Goal: Navigation & Orientation: Find specific page/section

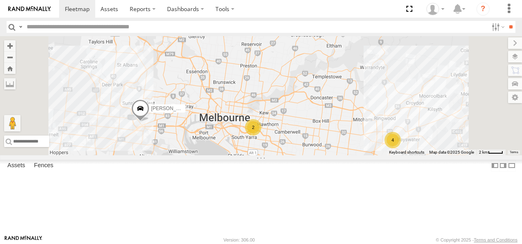
drag, startPoint x: 360, startPoint y: 185, endPoint x: 357, endPoint y: 211, distance: 26.0
click at [357, 155] on div "Bendigo Isuzu FRR Westside UD 2 Nick Astra 4" at bounding box center [261, 95] width 522 height 119
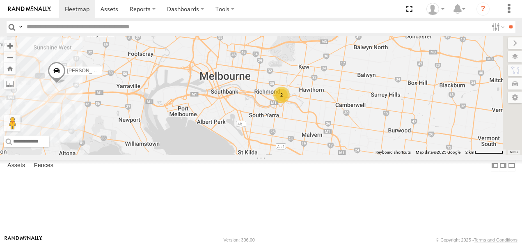
drag, startPoint x: 375, startPoint y: 175, endPoint x: 308, endPoint y: 161, distance: 69.0
click at [308, 155] on div "Bendigo Isuzu FRR Westside UD Nick Astra 2" at bounding box center [261, 95] width 522 height 119
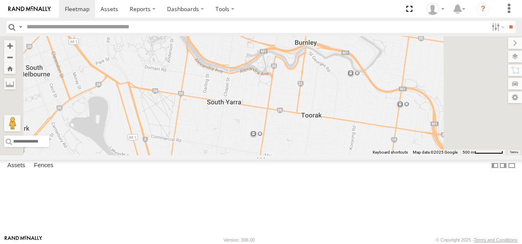
drag, startPoint x: 383, startPoint y: 134, endPoint x: 374, endPoint y: 193, distance: 59.4
click at [374, 155] on div "Bendigo Isuzu FRR Westside UD Nick Astra 2" at bounding box center [261, 95] width 522 height 119
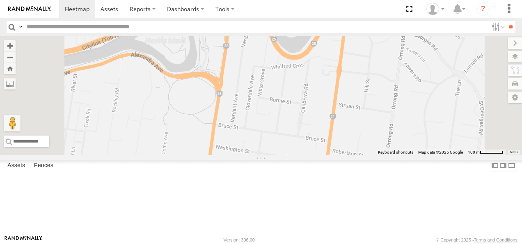
drag, startPoint x: 384, startPoint y: 159, endPoint x: 371, endPoint y: 252, distance: 94.3
click at [371, 243] on html at bounding box center [261, 122] width 522 height 244
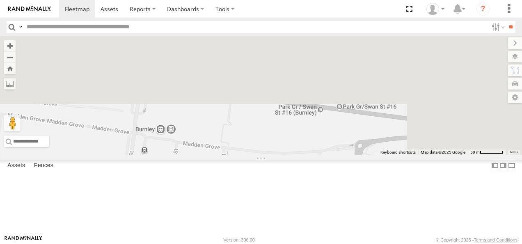
drag, startPoint x: 376, startPoint y: 133, endPoint x: 360, endPoint y: 255, distance: 123.3
click at [360, 243] on html at bounding box center [261, 122] width 522 height 244
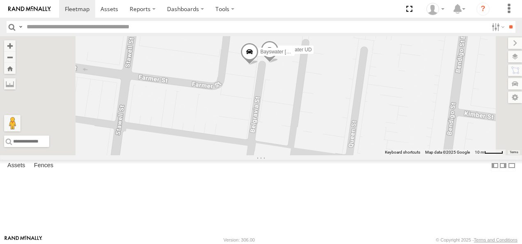
drag, startPoint x: 367, startPoint y: 114, endPoint x: 368, endPoint y: 177, distance: 62.8
click at [368, 155] on div "Bendigo Isuzu FRR Westside UD Nick Astra Bayswater [PERSON_NAME] Bayswater UD" at bounding box center [261, 95] width 522 height 119
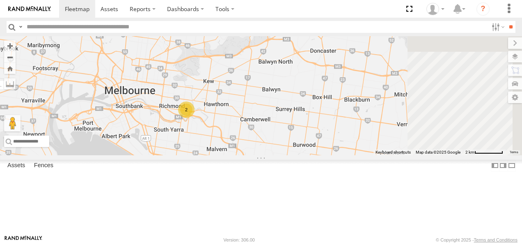
drag, startPoint x: 419, startPoint y: 135, endPoint x: 302, endPoint y: 146, distance: 117.3
click at [303, 146] on div "Bendigo Isuzu FRR Westside UD Nick Astra 2" at bounding box center [261, 95] width 522 height 119
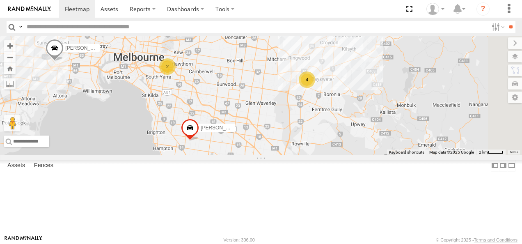
drag, startPoint x: 403, startPoint y: 159, endPoint x: 344, endPoint y: 111, distance: 76.1
click at [344, 111] on div "Bendigo Isuzu FRR Westside UD Nick Astra 2 4" at bounding box center [261, 95] width 522 height 119
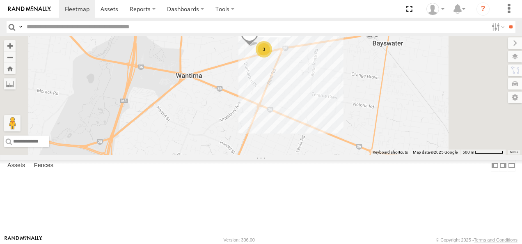
drag, startPoint x: 381, startPoint y: 94, endPoint x: 405, endPoint y: 144, distance: 55.2
click at [405, 143] on div "Bendigo Isuzu FRR Westside UD Nick Astra 3 LDV T60Max" at bounding box center [261, 95] width 522 height 119
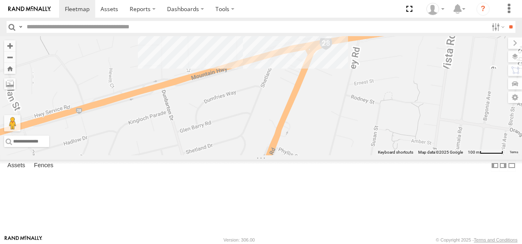
drag, startPoint x: 363, startPoint y: 91, endPoint x: 401, endPoint y: 171, distance: 88.4
click at [401, 155] on div "Bendigo Isuzu FRR Westside UD Nick Astra LDV T60Max" at bounding box center [261, 95] width 522 height 119
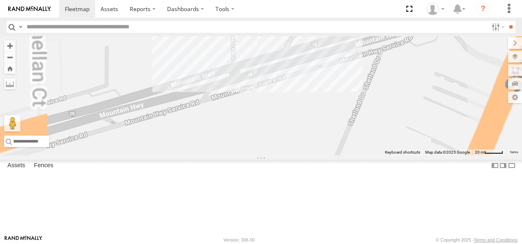
drag, startPoint x: 348, startPoint y: 108, endPoint x: 380, endPoint y: 198, distance: 95.5
click at [380, 155] on div "Bendigo Isuzu FRR Westside UD Nick Astra LDV T60Max" at bounding box center [261, 95] width 522 height 119
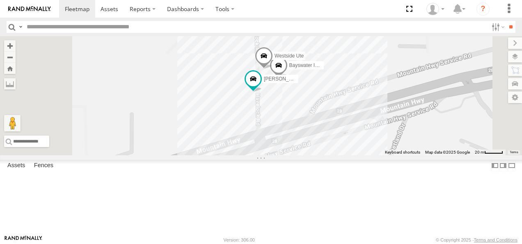
drag, startPoint x: 360, startPoint y: 105, endPoint x: 380, endPoint y: 156, distance: 54.4
click at [380, 155] on div "Bendigo Isuzu FRR Westside UD Nick Astra LDV T60Max Westside Ute Bayswater Isuz…" at bounding box center [261, 95] width 522 height 119
